Goal: Book appointment/travel/reservation

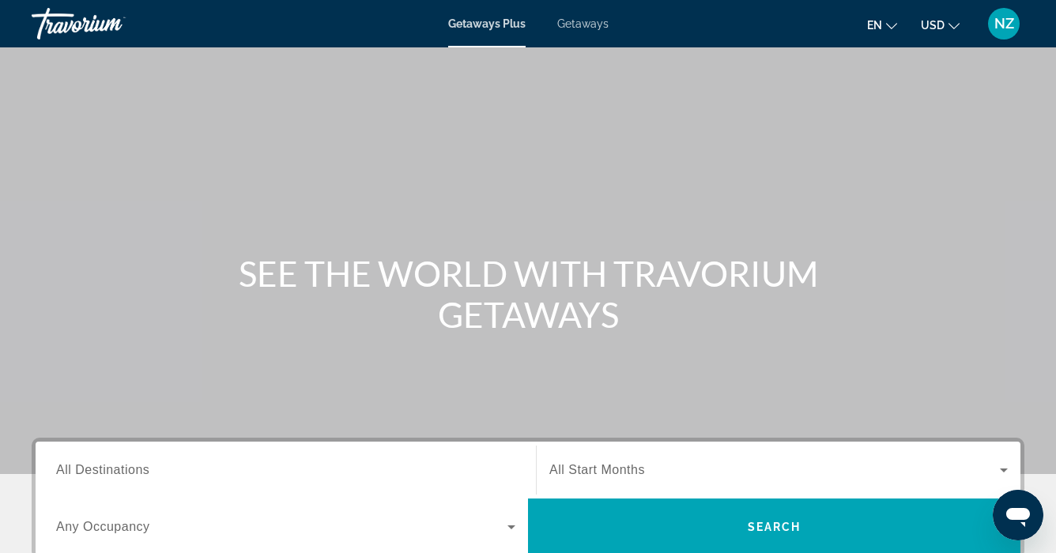
click at [539, 27] on li "Getaways Plus" at bounding box center [494, 23] width 93 height 13
click at [576, 22] on span "Getaways" at bounding box center [582, 23] width 51 height 13
click at [70, 477] on span "All Destinations" at bounding box center [102, 469] width 93 height 13
click at [70, 477] on input "Destination All Destinations" at bounding box center [285, 471] width 459 height 19
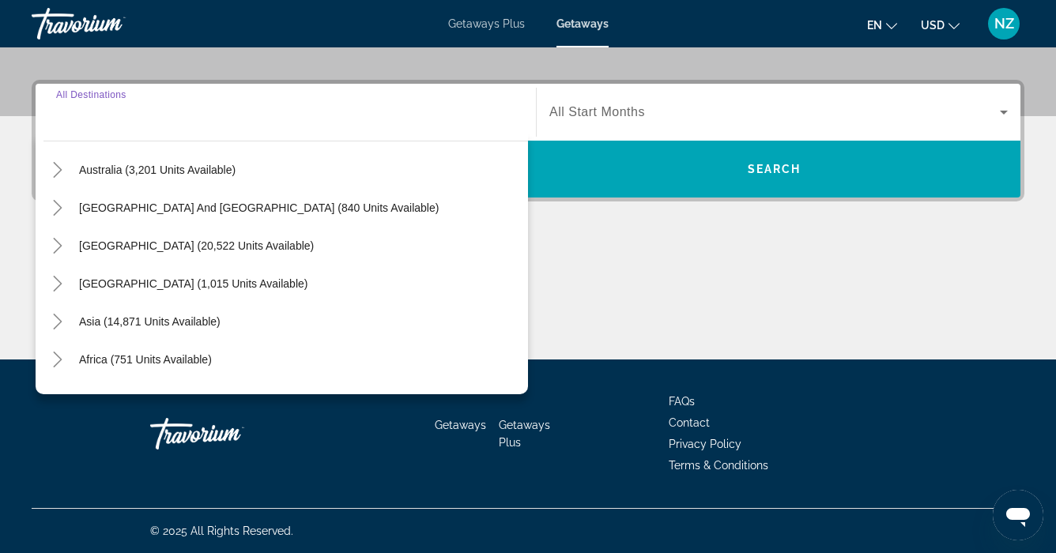
scroll to position [231, 0]
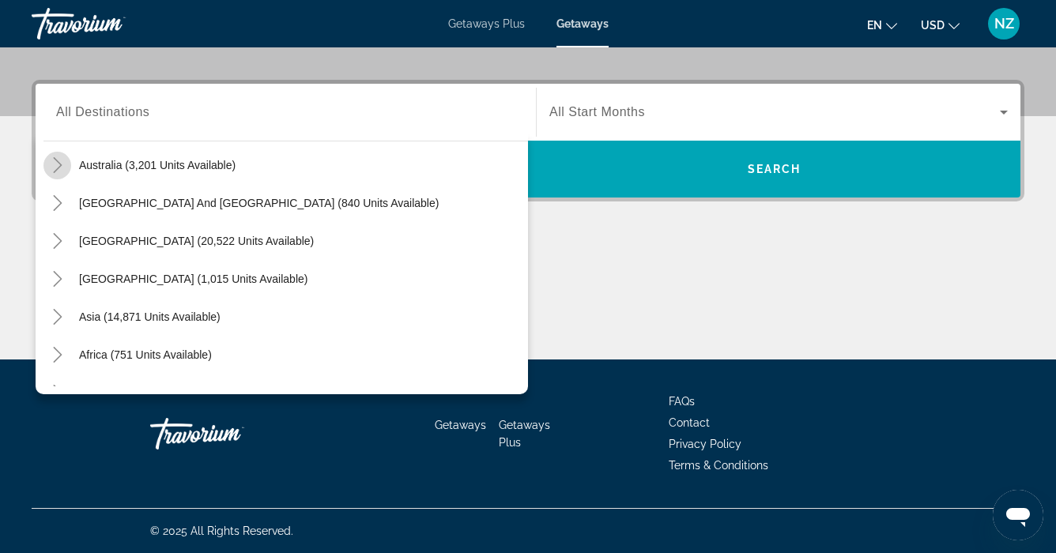
click at [59, 164] on icon "Toggle Australia (3,201 units available)" at bounding box center [57, 165] width 9 height 16
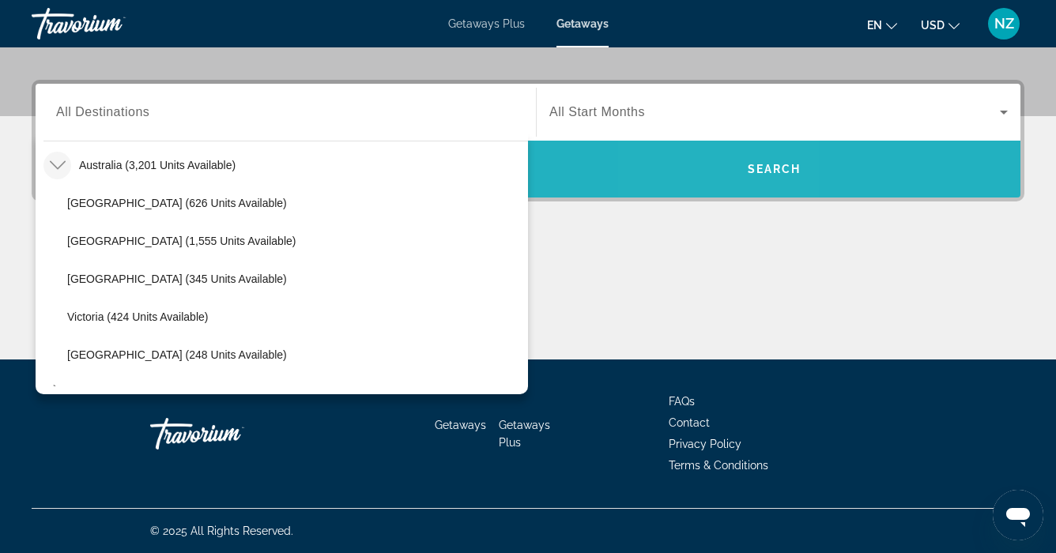
click at [719, 172] on span "Search widget" at bounding box center [774, 169] width 492 height 38
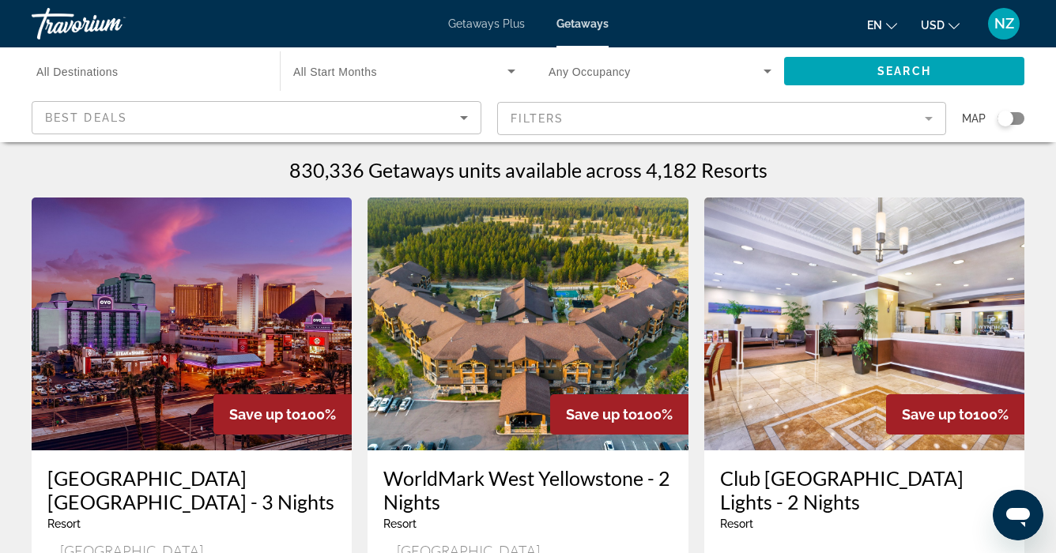
click at [1005, 115] on div "Search widget" at bounding box center [1005, 119] width 16 height 16
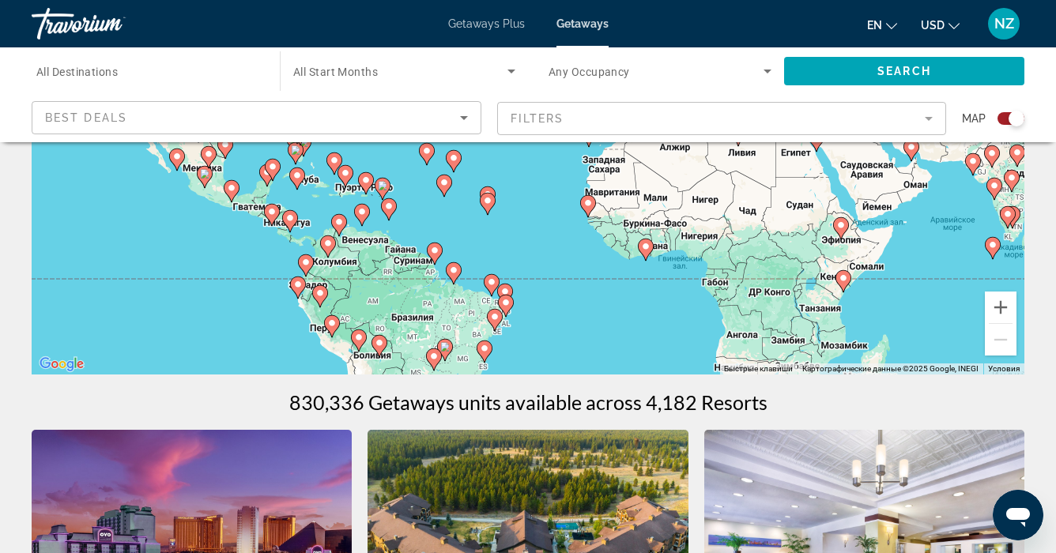
scroll to position [253, 0]
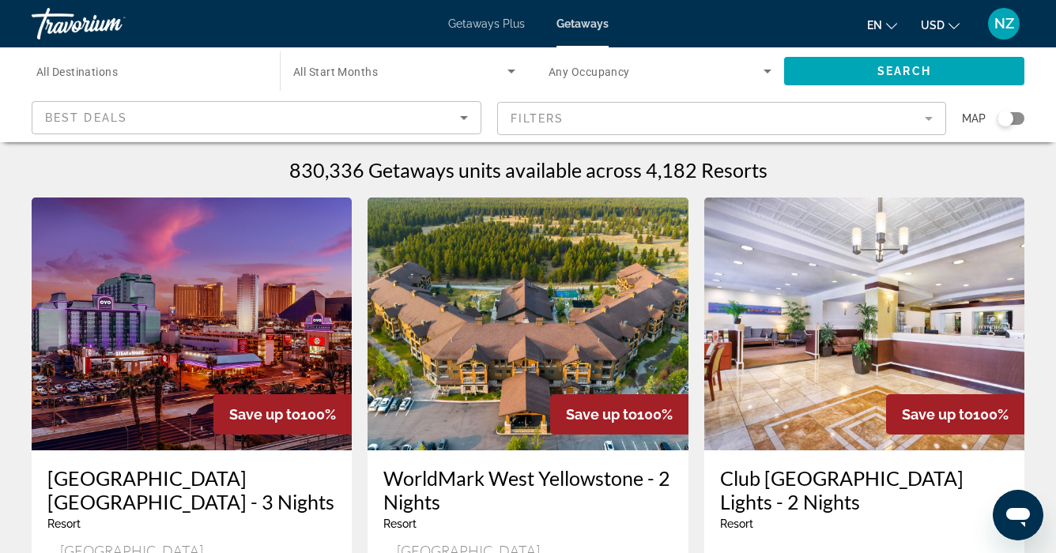
click at [1006, 115] on div "Search widget" at bounding box center [1005, 119] width 16 height 16
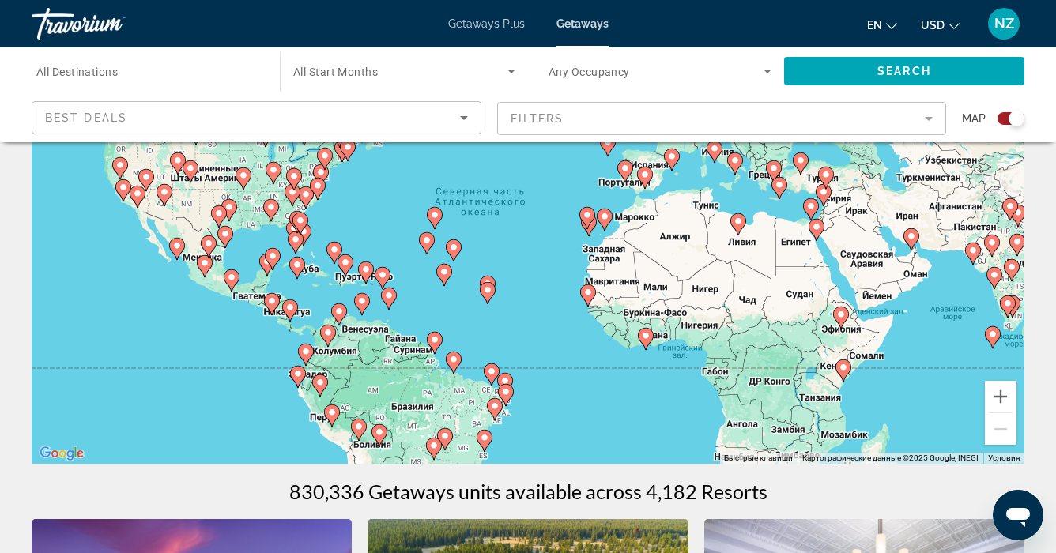
scroll to position [169, 0]
click at [995, 394] on button "Увеличить" at bounding box center [1001, 396] width 32 height 32
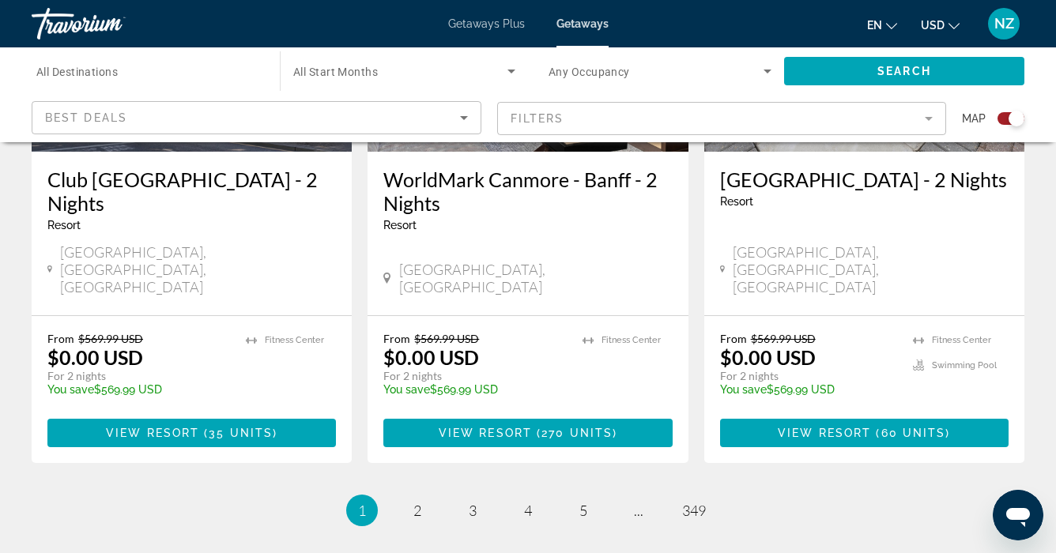
scroll to position [2573, 0]
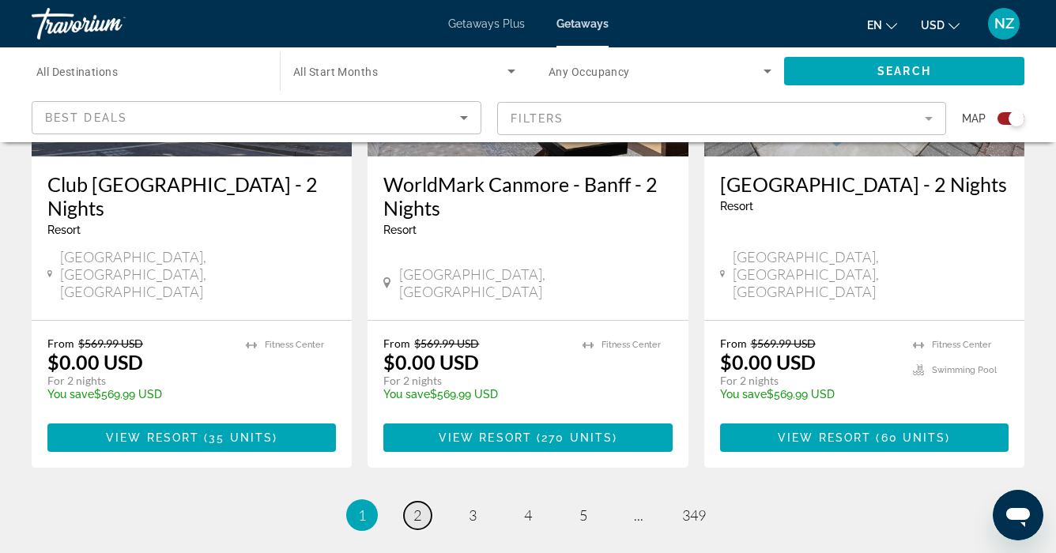
click at [415, 507] on span "2" at bounding box center [417, 515] width 8 height 17
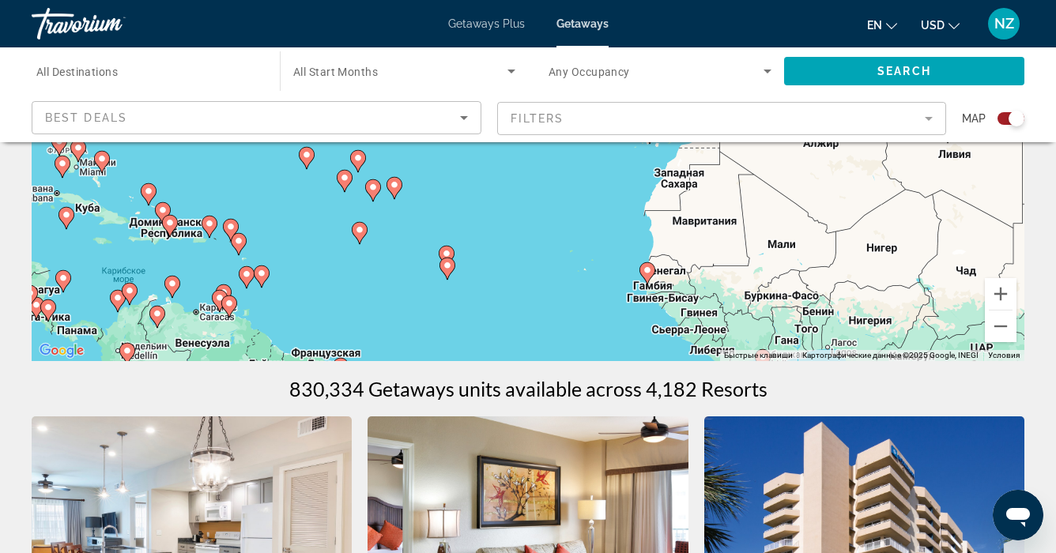
scroll to position [249, 0]
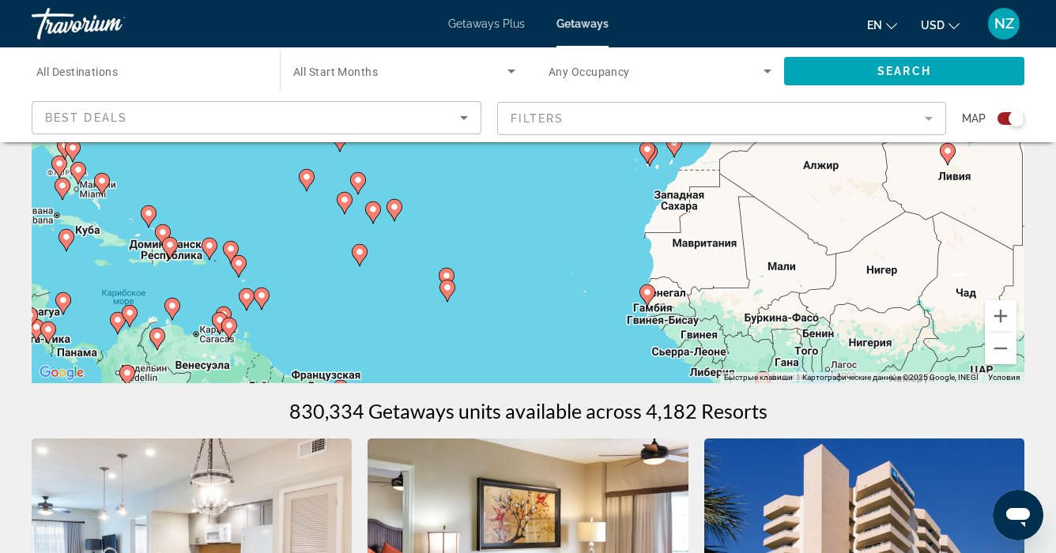
click at [927, 116] on mat-form-field "Filters" at bounding box center [722, 118] width 450 height 33
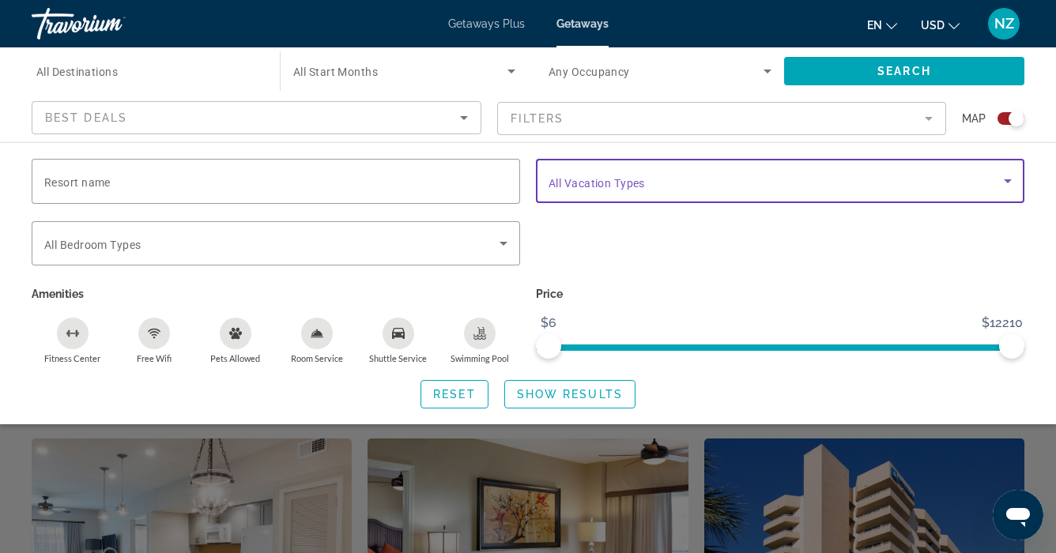
click at [1011, 175] on icon "Search widget" at bounding box center [1007, 181] width 19 height 19
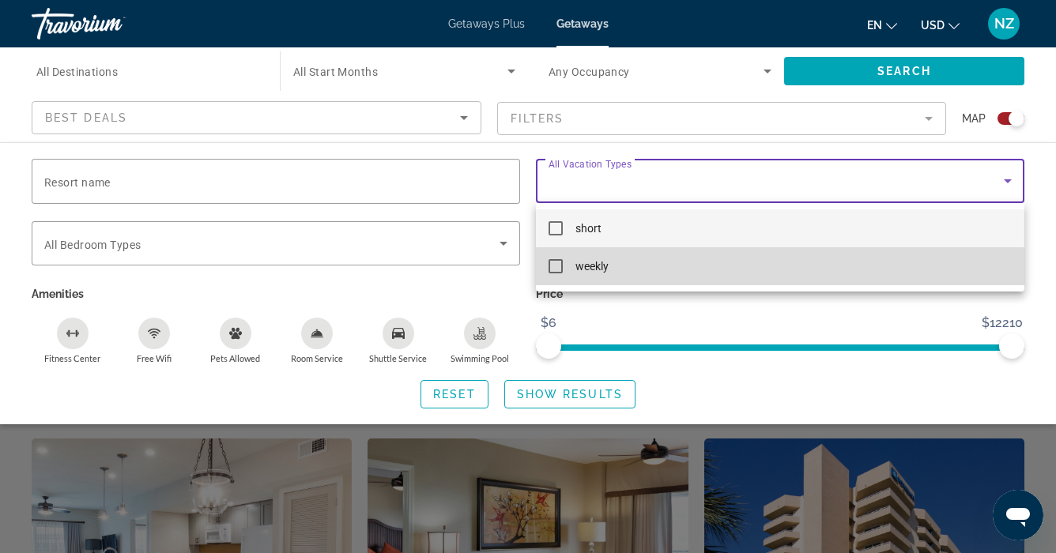
click at [553, 263] on mat-pseudo-checkbox at bounding box center [556, 266] width 14 height 14
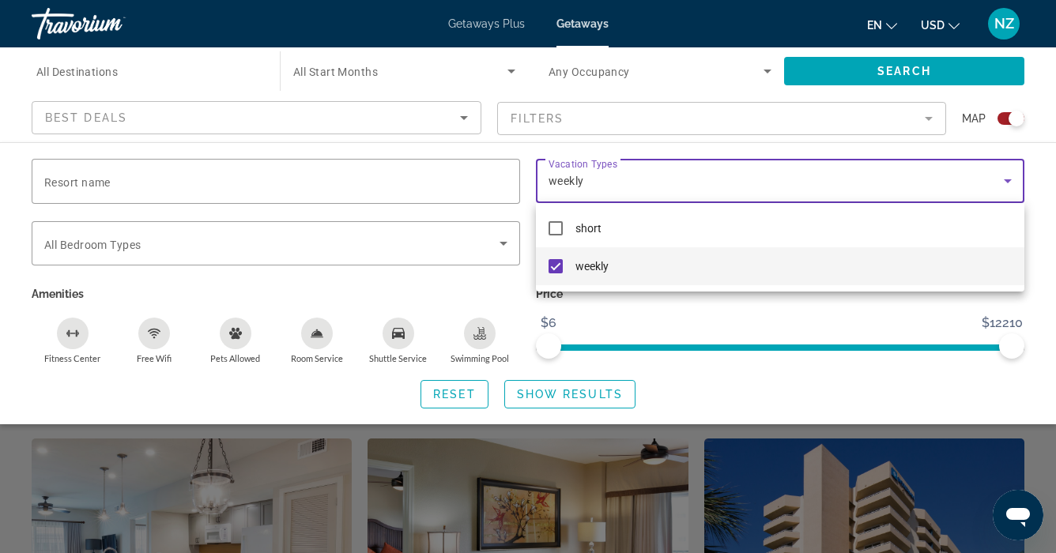
click at [527, 390] on div at bounding box center [528, 276] width 1056 height 553
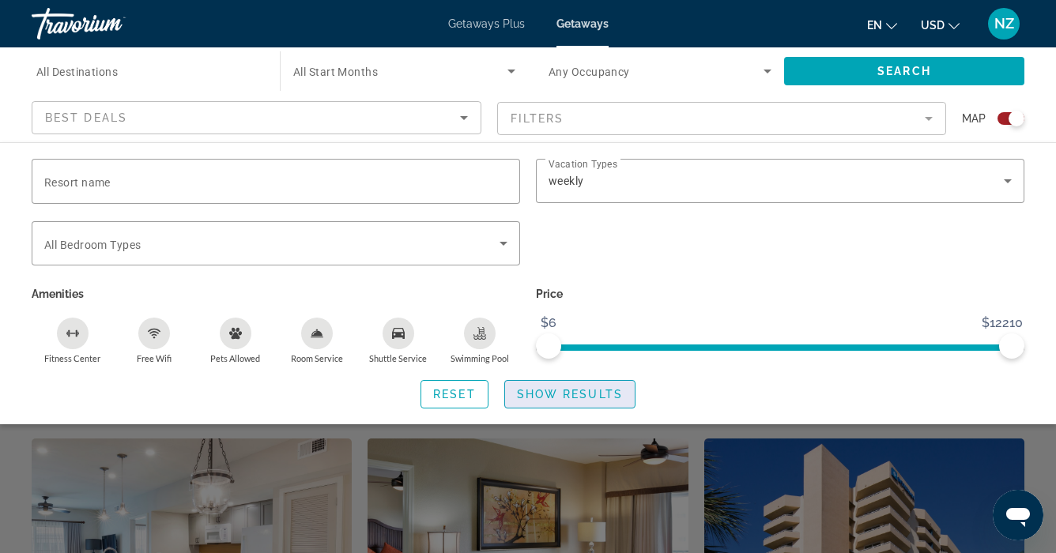
click at [560, 394] on span "Show Results" at bounding box center [570, 394] width 106 height 13
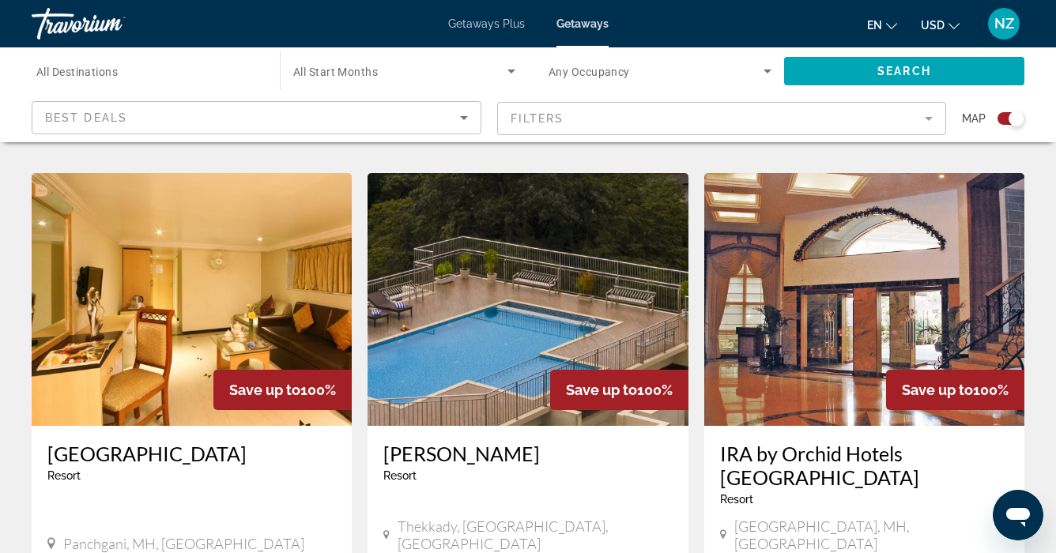
scroll to position [1635, 0]
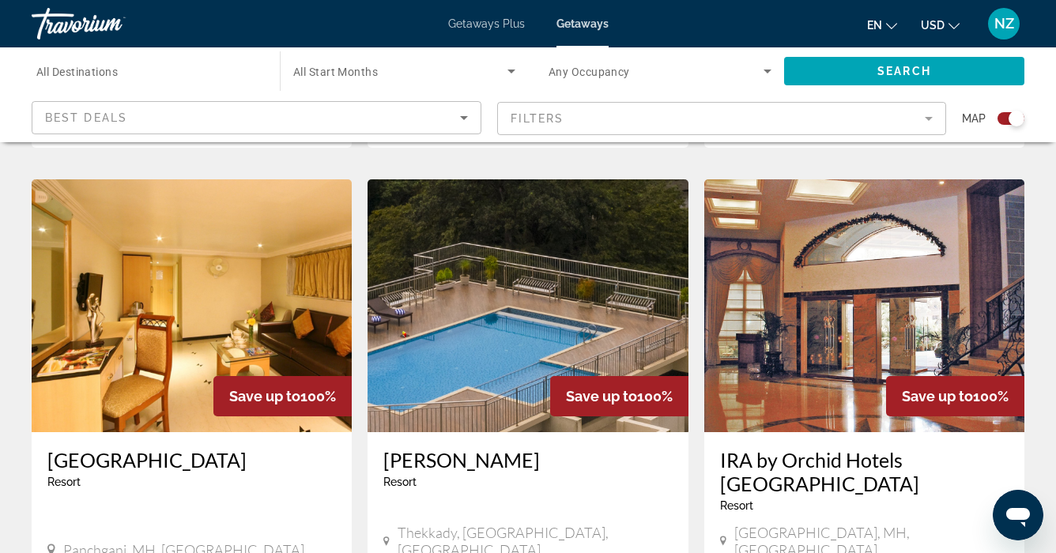
click at [846, 265] on img "Main content" at bounding box center [864, 305] width 320 height 253
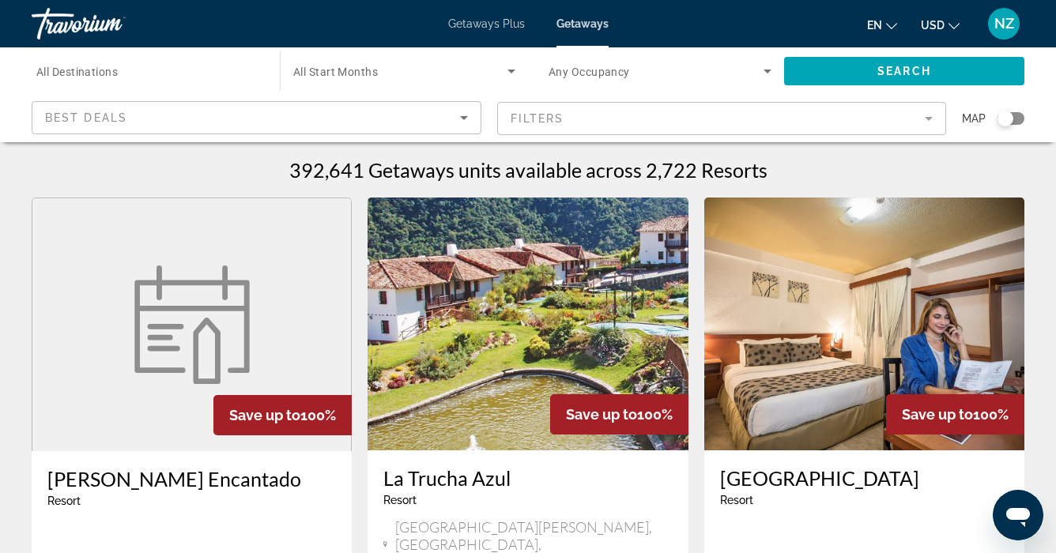
click at [580, 25] on span "Getaways" at bounding box center [582, 23] width 52 height 13
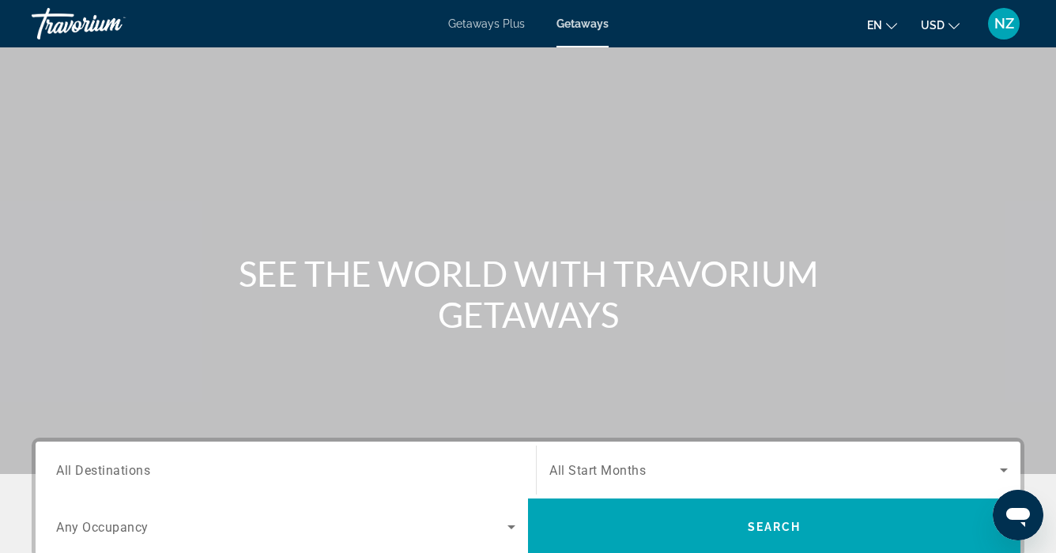
click at [67, 473] on span "All Destinations" at bounding box center [103, 469] width 94 height 15
click at [67, 473] on input "Destination All Destinations" at bounding box center [285, 471] width 459 height 19
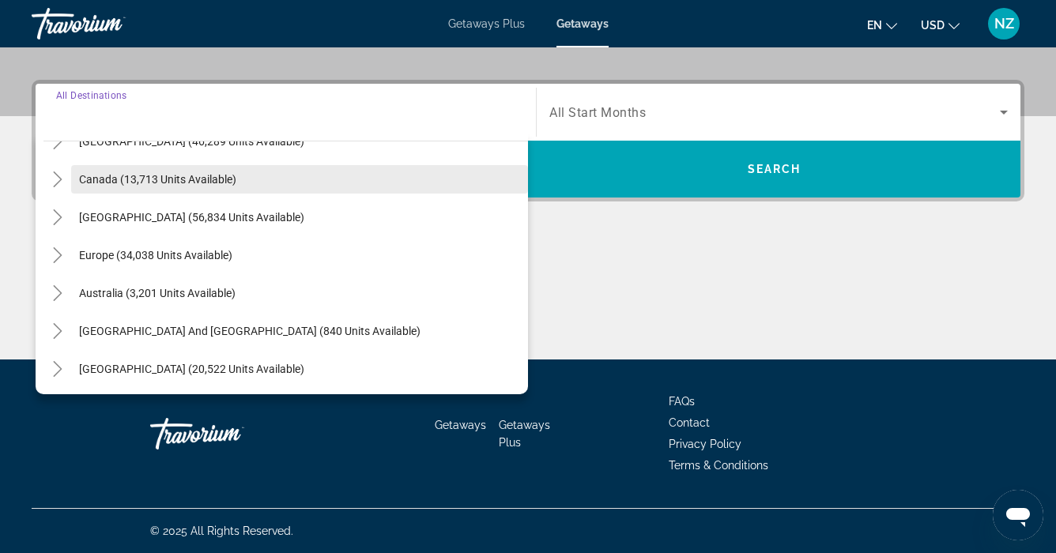
scroll to position [111, 0]
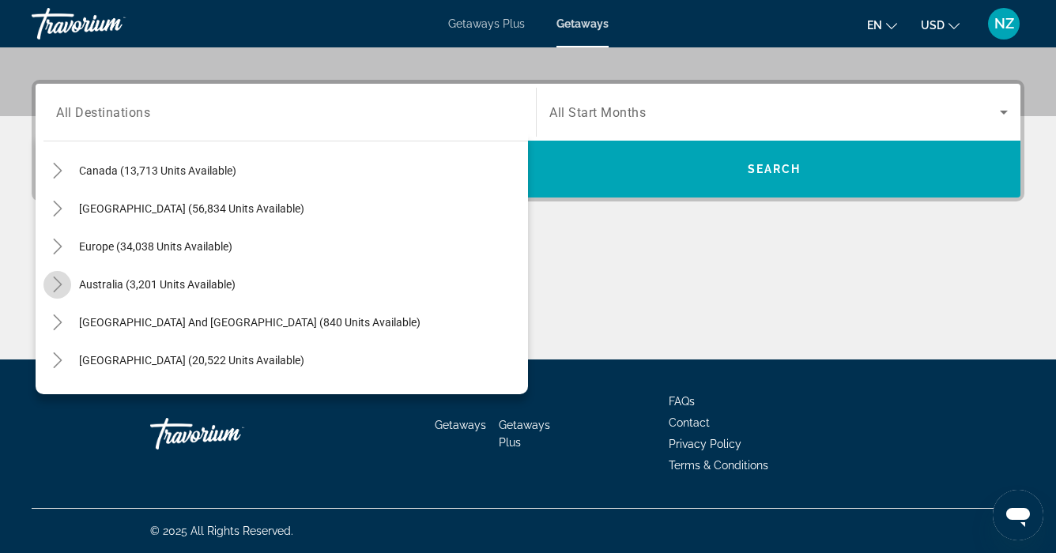
click at [65, 283] on icon "Toggle Australia (3,201 units available)" at bounding box center [58, 285] width 16 height 16
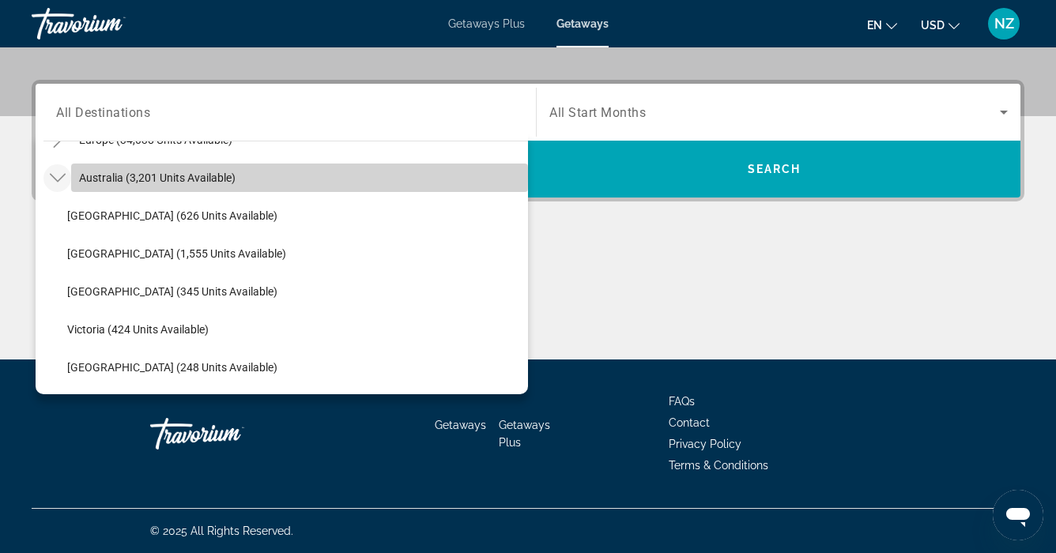
click at [120, 176] on span "Australia (3,201 units available)" at bounding box center [157, 178] width 157 height 13
type input "**********"
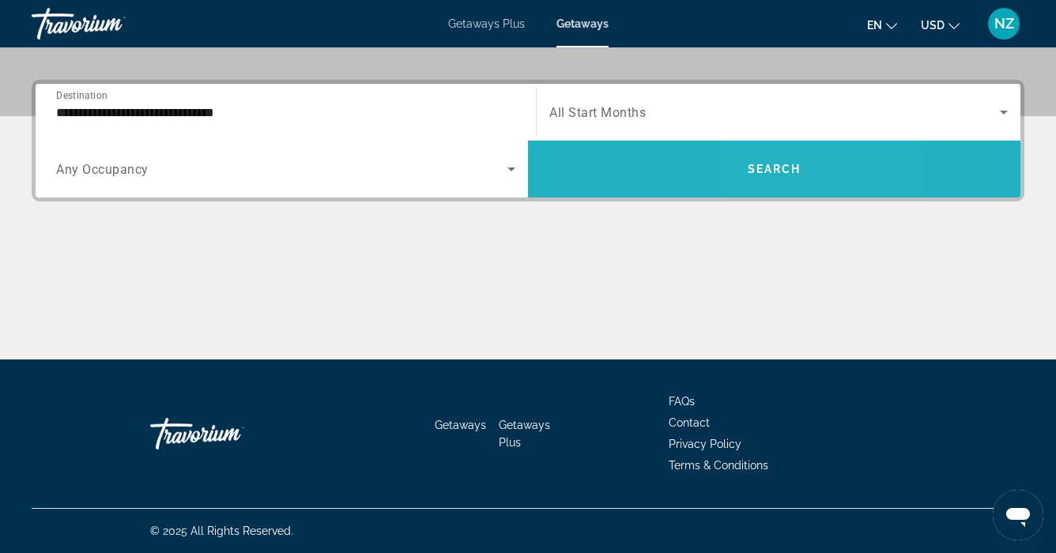
click at [772, 174] on span "Search" at bounding box center [775, 169] width 54 height 13
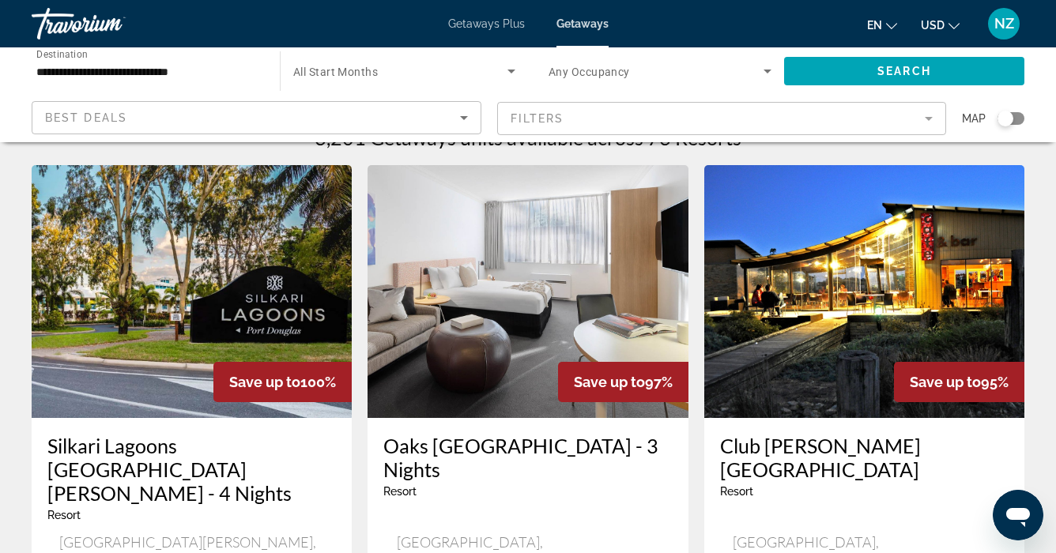
scroll to position [36, 0]
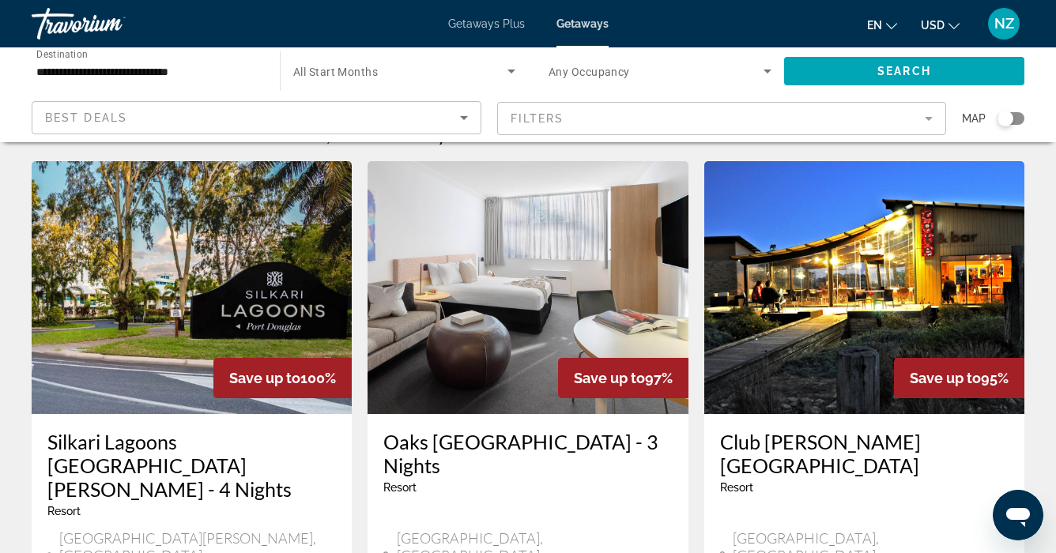
click at [934, 121] on mat-form-field "Filters" at bounding box center [722, 118] width 450 height 33
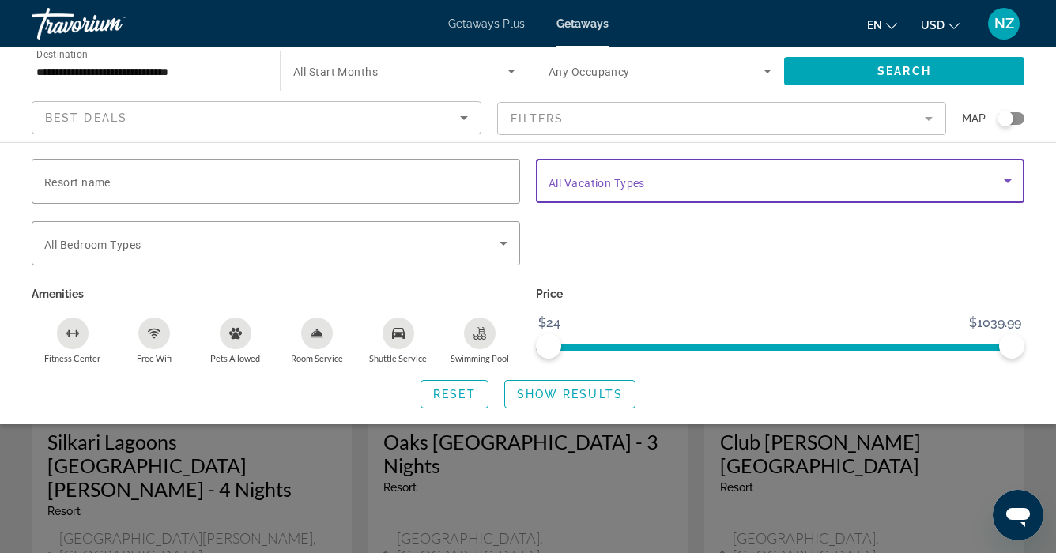
click at [1014, 180] on icon "Search widget" at bounding box center [1007, 181] width 19 height 19
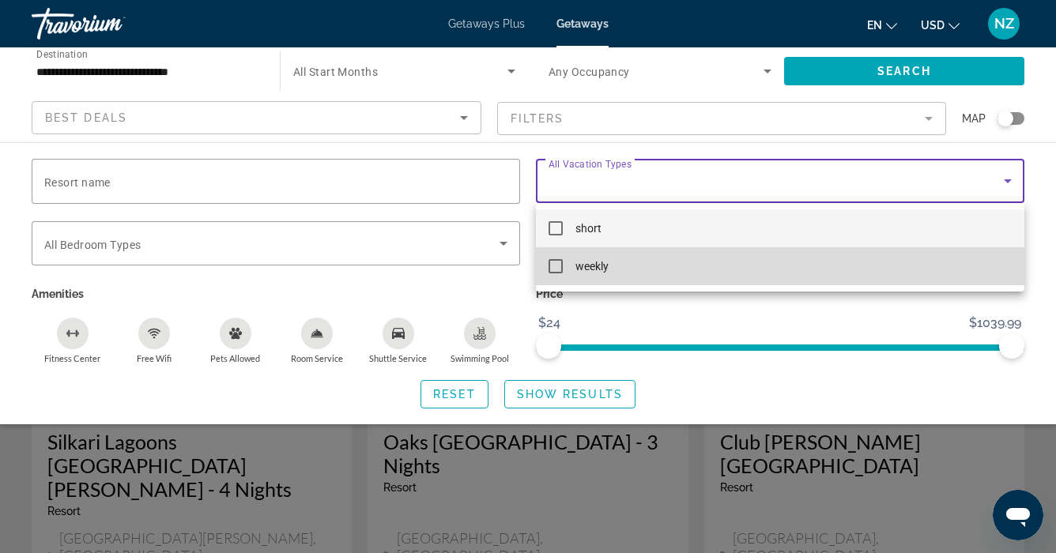
click at [553, 266] on mat-pseudo-checkbox at bounding box center [556, 266] width 14 height 14
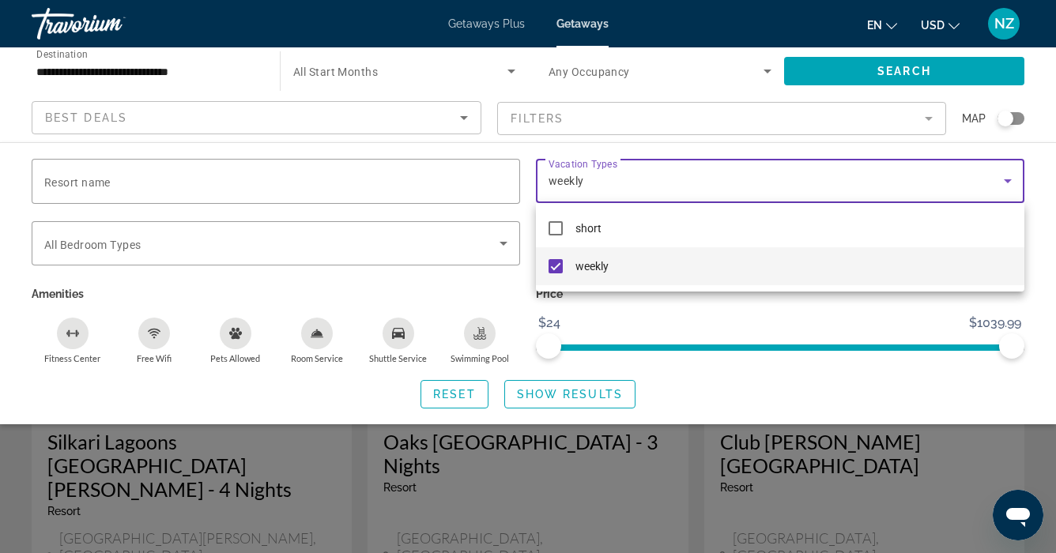
click at [570, 394] on div at bounding box center [528, 276] width 1056 height 553
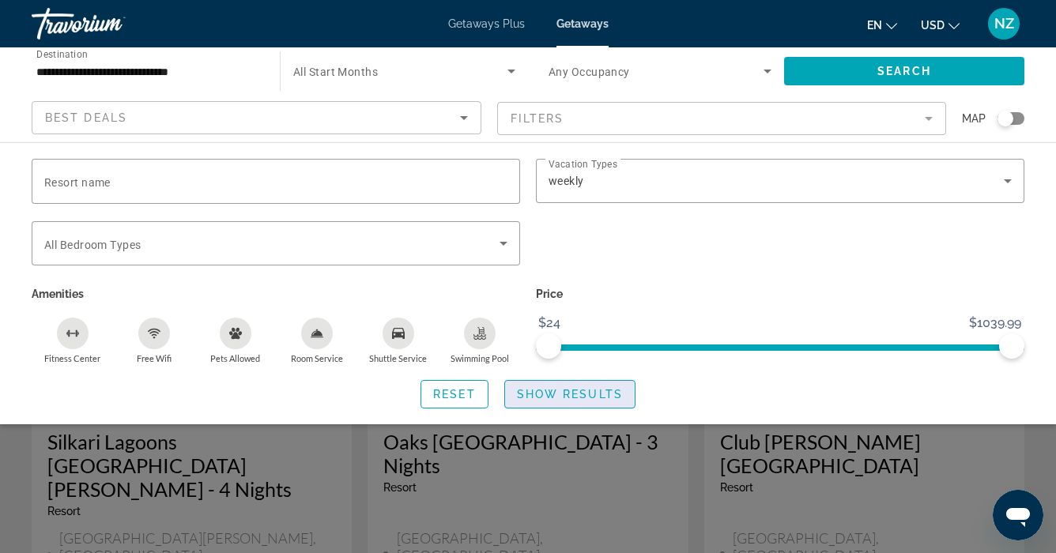
click at [552, 393] on span "Show Results" at bounding box center [570, 394] width 106 height 13
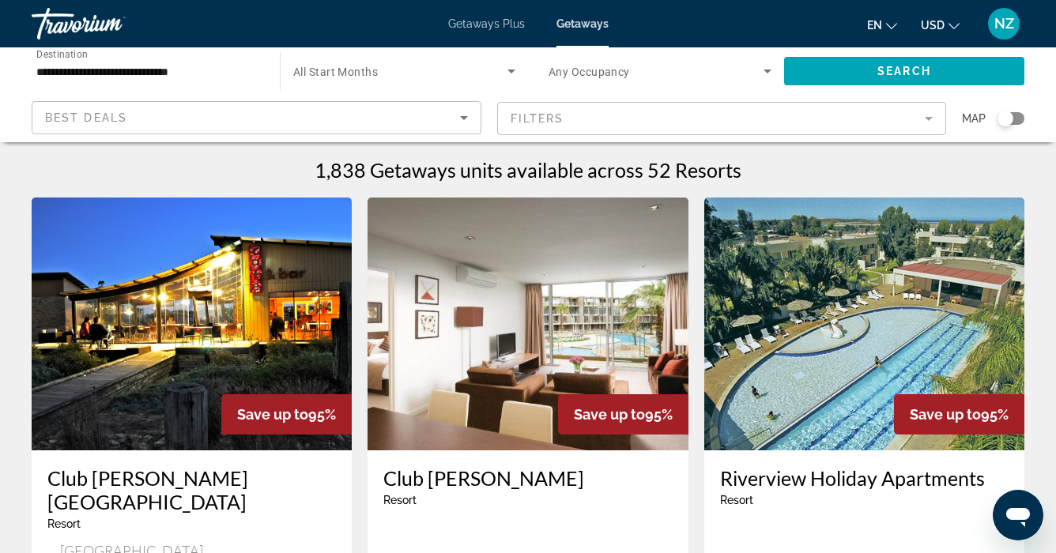
click at [930, 121] on mat-form-field "Filters" at bounding box center [722, 118] width 450 height 33
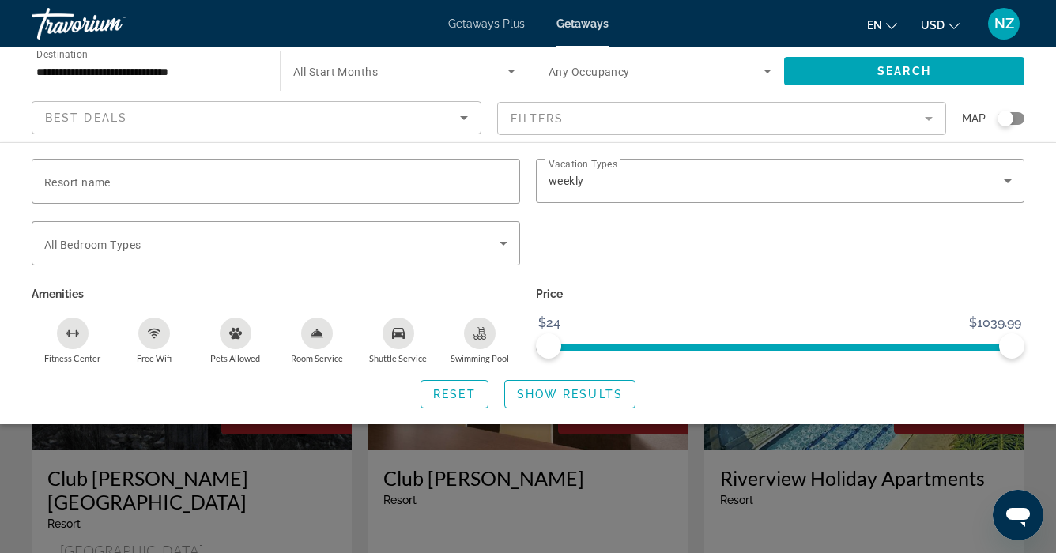
click at [610, 450] on div "Search widget" at bounding box center [528, 395] width 1056 height 316
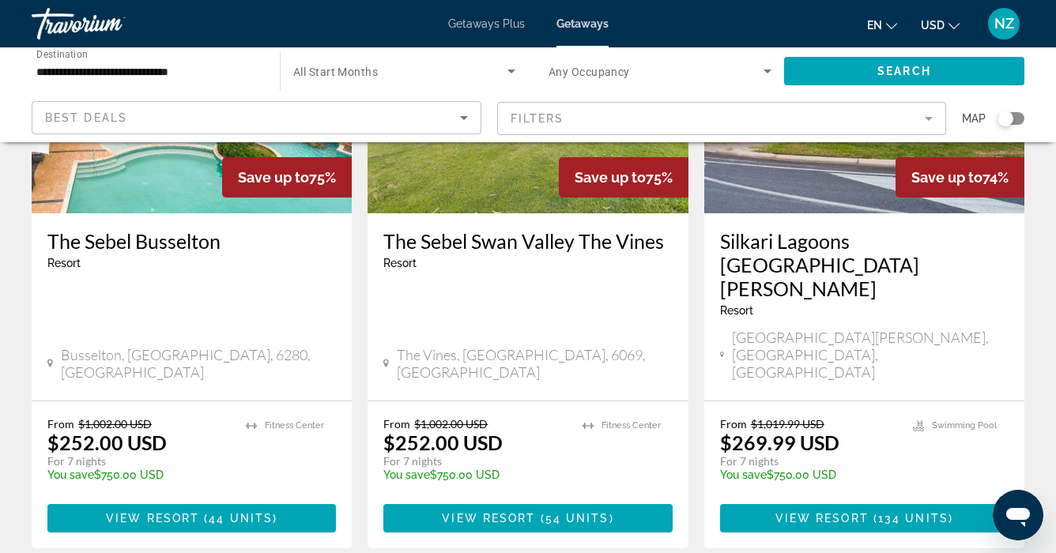
scroll to position [2075, 0]
